Goal: Navigation & Orientation: Find specific page/section

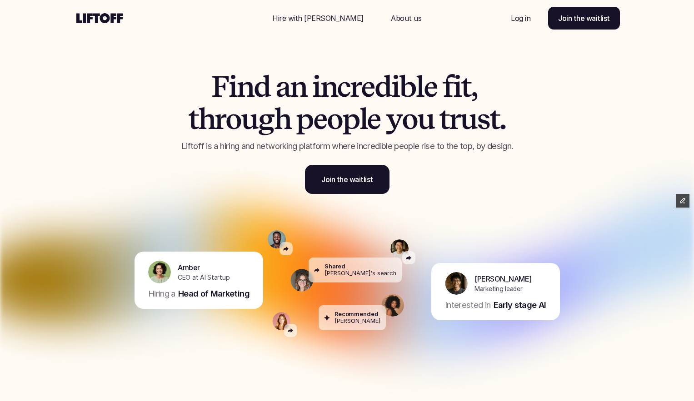
click at [313, 18] on p "Hire with [PERSON_NAME]" at bounding box center [317, 18] width 91 height 11
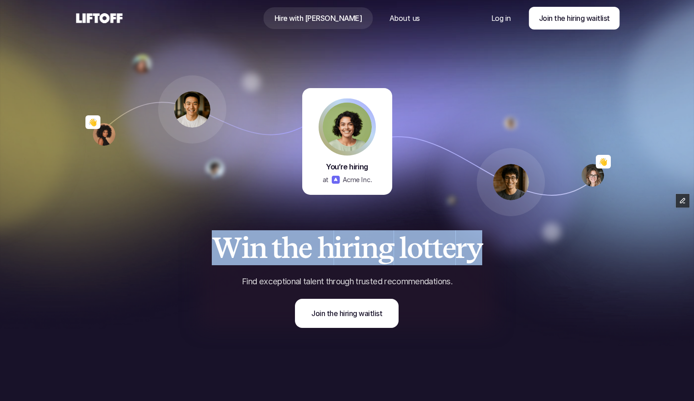
drag, startPoint x: 215, startPoint y: 248, endPoint x: 522, endPoint y: 265, distance: 307.4
click at [522, 265] on div "W i n t h e h i r i n g l o t t e r y Find exceptional talent through trusted r…" at bounding box center [348, 303] width 546 height 186
copy h1 "W i n t h e h i r i n g l o t t e r y"
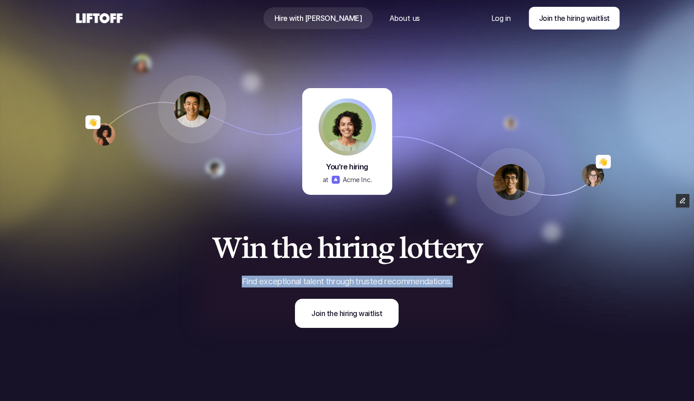
drag, startPoint x: 275, startPoint y: 279, endPoint x: 477, endPoint y: 282, distance: 201.9
click at [477, 282] on p "Find exceptional talent through trusted recommendations." at bounding box center [348, 282] width 296 height 12
copy p "Find exceptional talent through trusted recommendations."
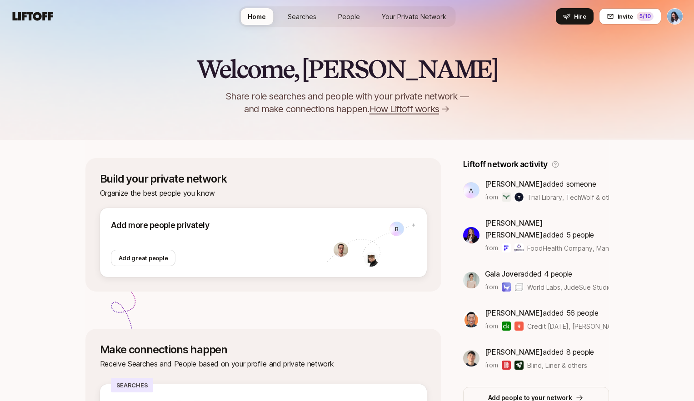
click at [354, 8] on link "People" at bounding box center [349, 16] width 36 height 17
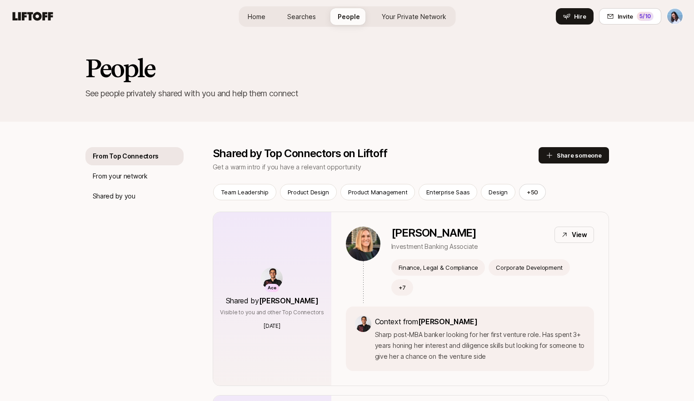
click at [401, 14] on span "Your Private Network" at bounding box center [414, 17] width 65 height 10
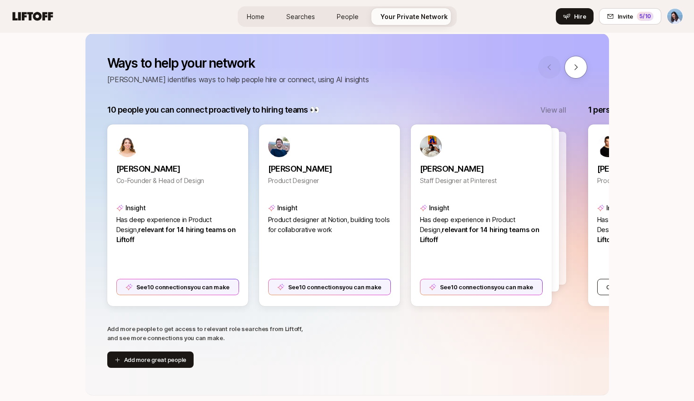
scroll to position [105, 0]
